Goal: Register for event/course

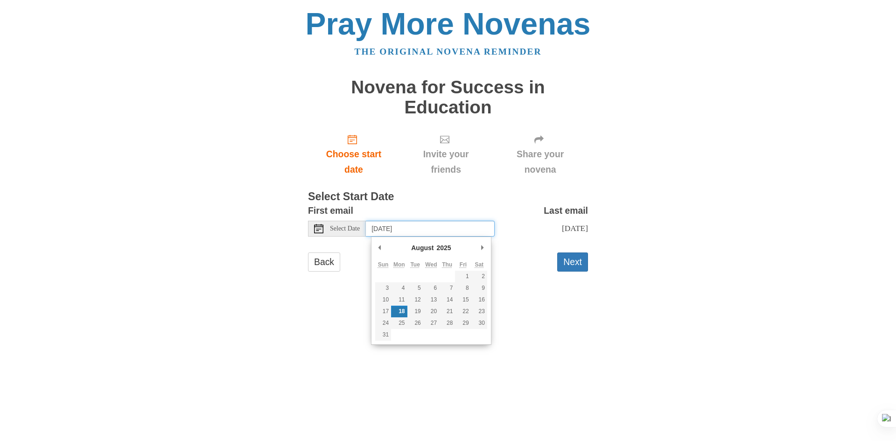
click at [395, 232] on input "[DATE]" at bounding box center [430, 229] width 129 height 16
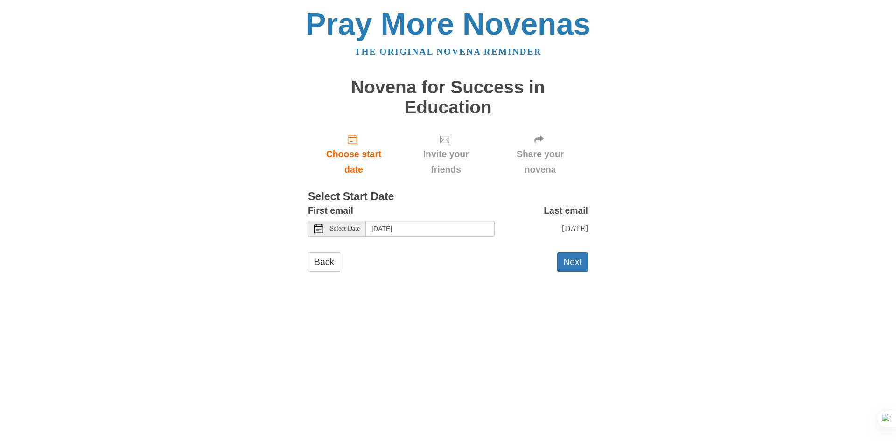
click at [511, 260] on form "First email Select Date [DATE] Last email [DATE] Selecting [DATE] as the start …" at bounding box center [448, 242] width 280 height 78
click at [573, 271] on button "Next" at bounding box center [572, 261] width 31 height 19
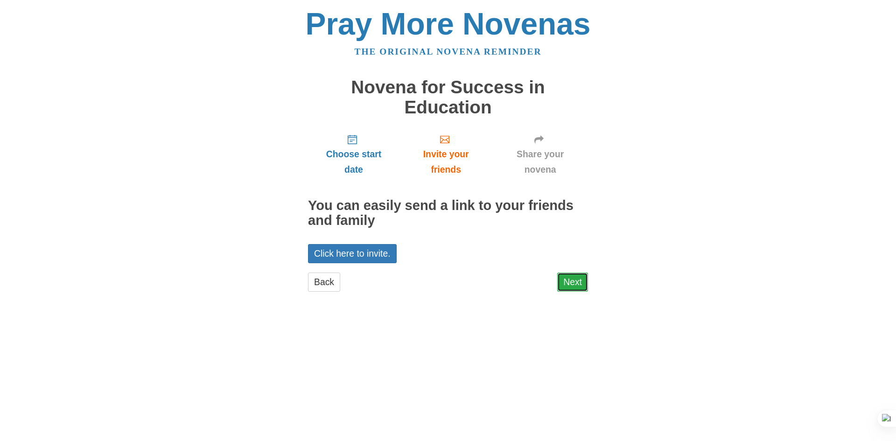
click at [573, 286] on link "Next" at bounding box center [572, 281] width 31 height 19
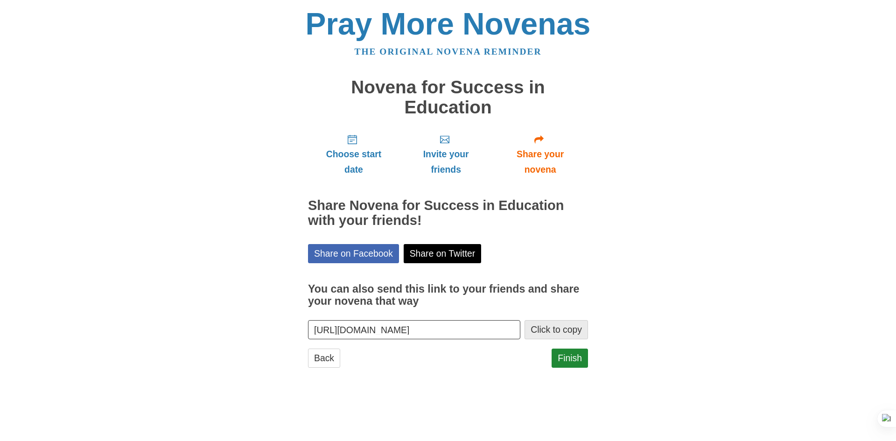
click at [571, 327] on button "Click to copy" at bounding box center [555, 329] width 63 height 19
click at [577, 367] on link "Finish" at bounding box center [569, 357] width 36 height 19
